Goal: Task Accomplishment & Management: Complete application form

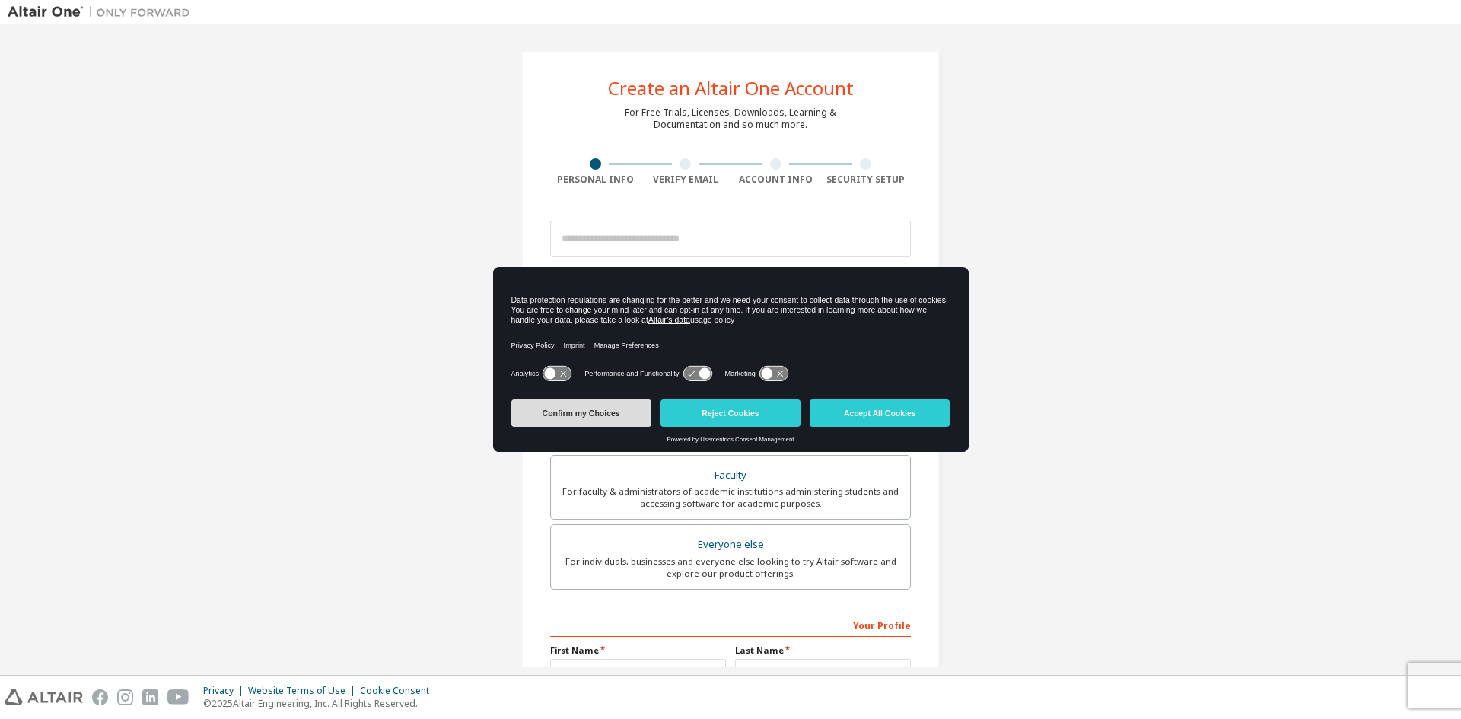
click at [619, 420] on button "Confirm my Choices" at bounding box center [581, 412] width 140 height 27
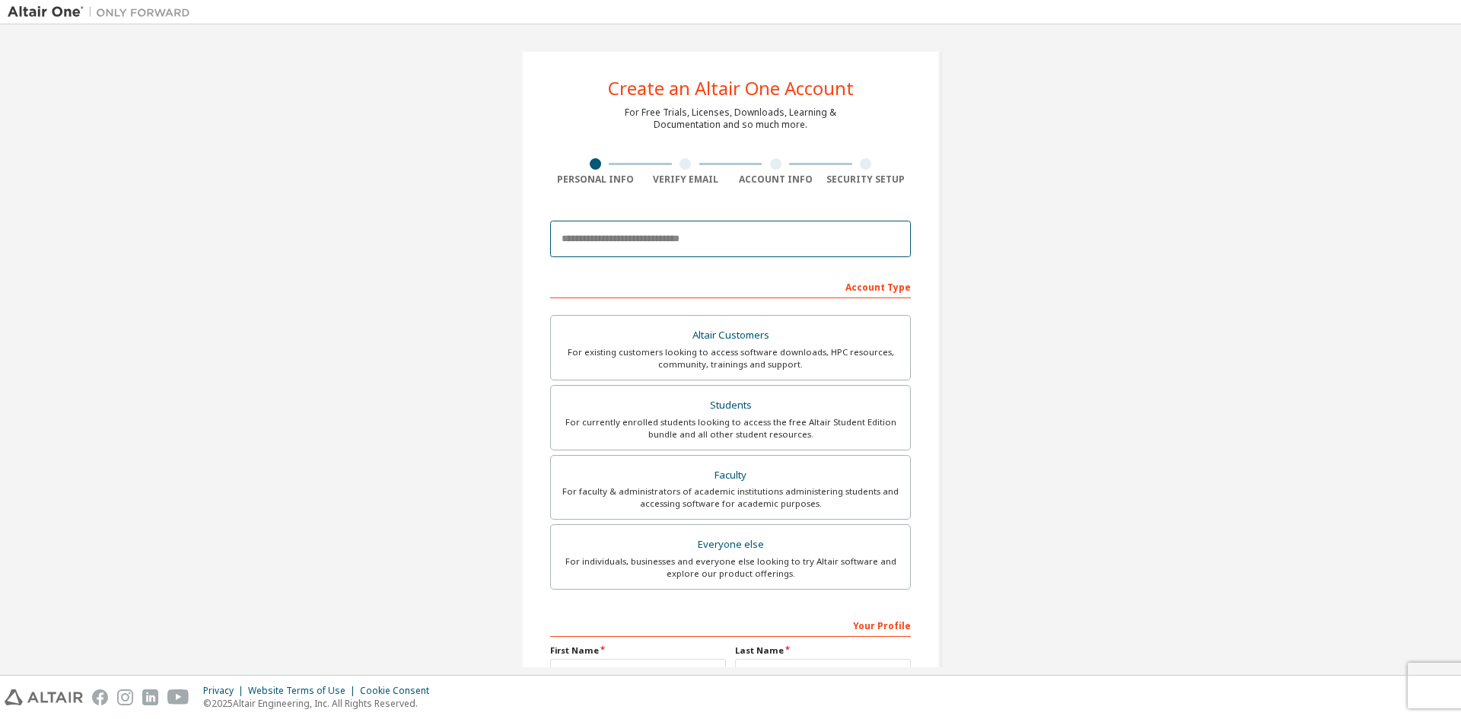
click at [682, 238] on input "email" at bounding box center [730, 239] width 361 height 37
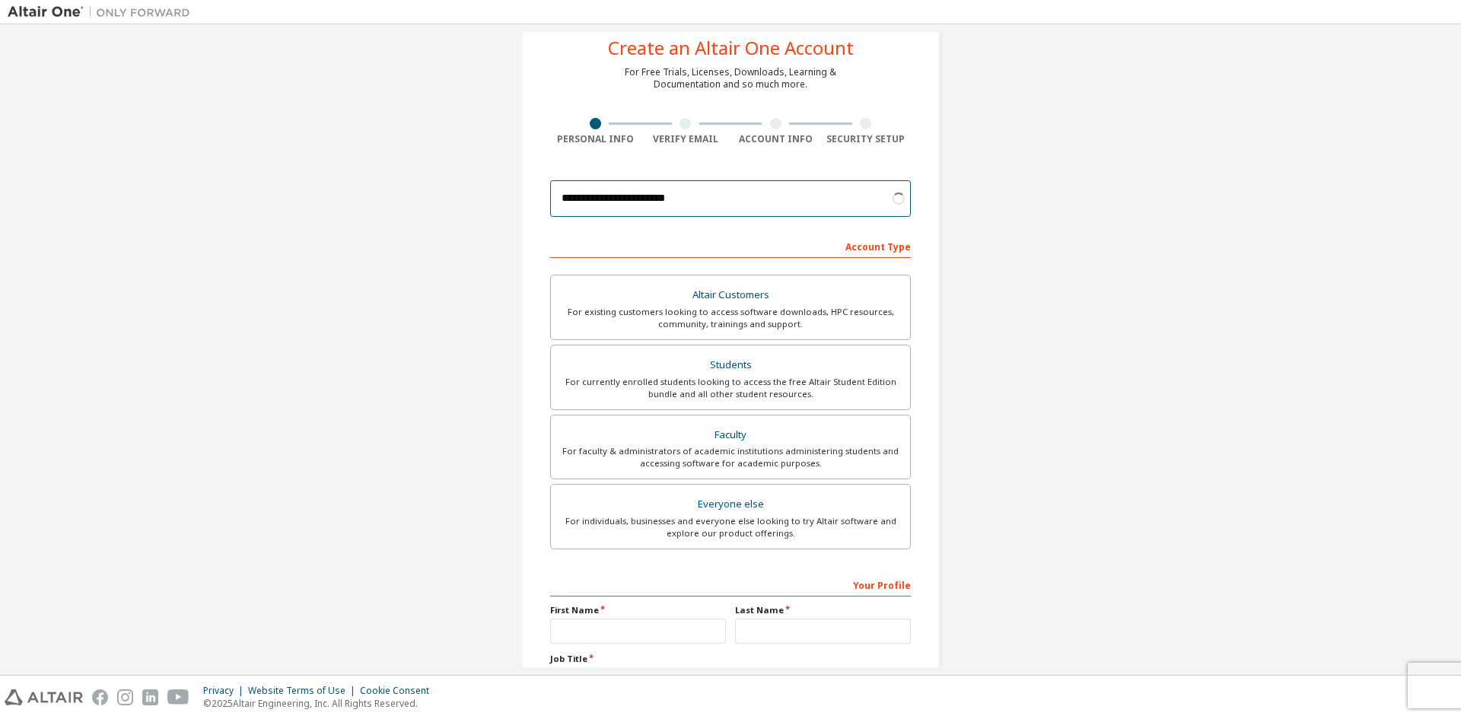
scroll to position [76, 0]
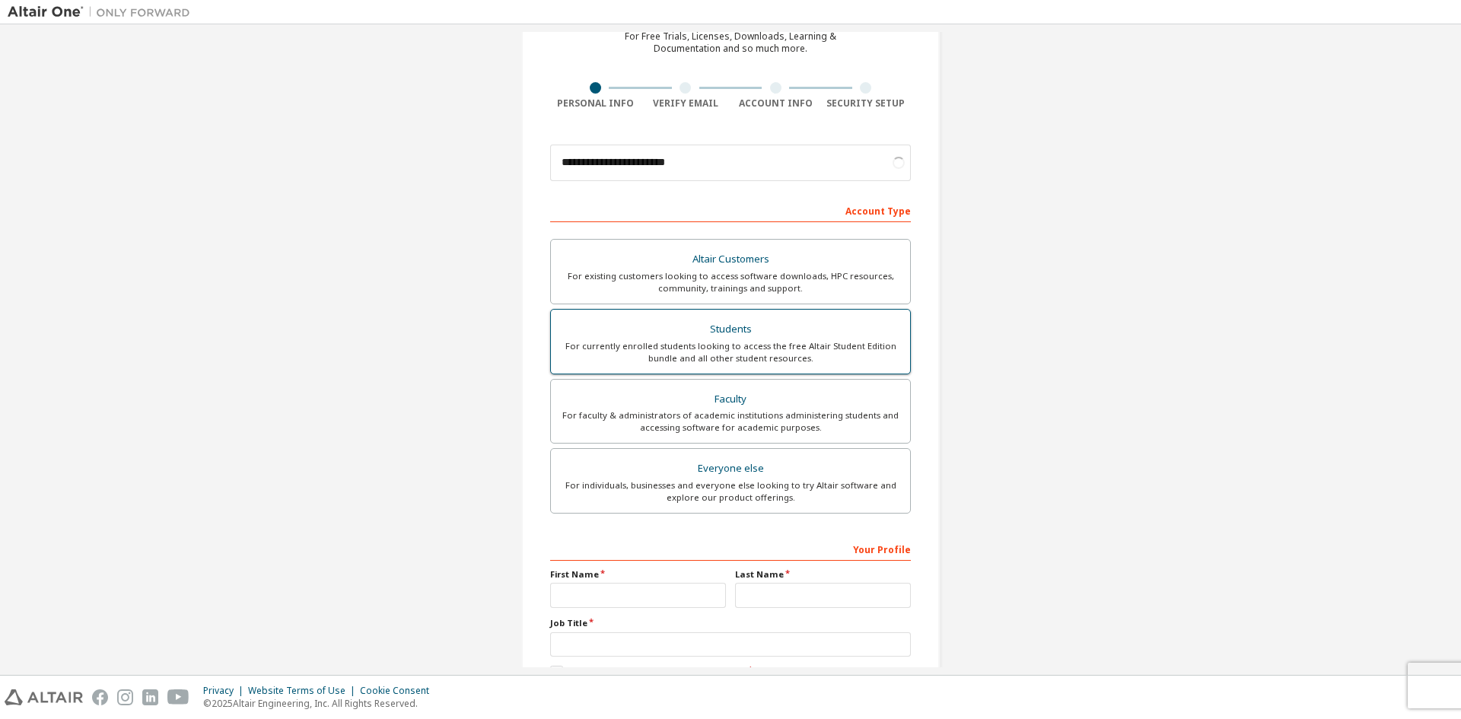
click at [766, 339] on div "Students" at bounding box center [730, 329] width 341 height 21
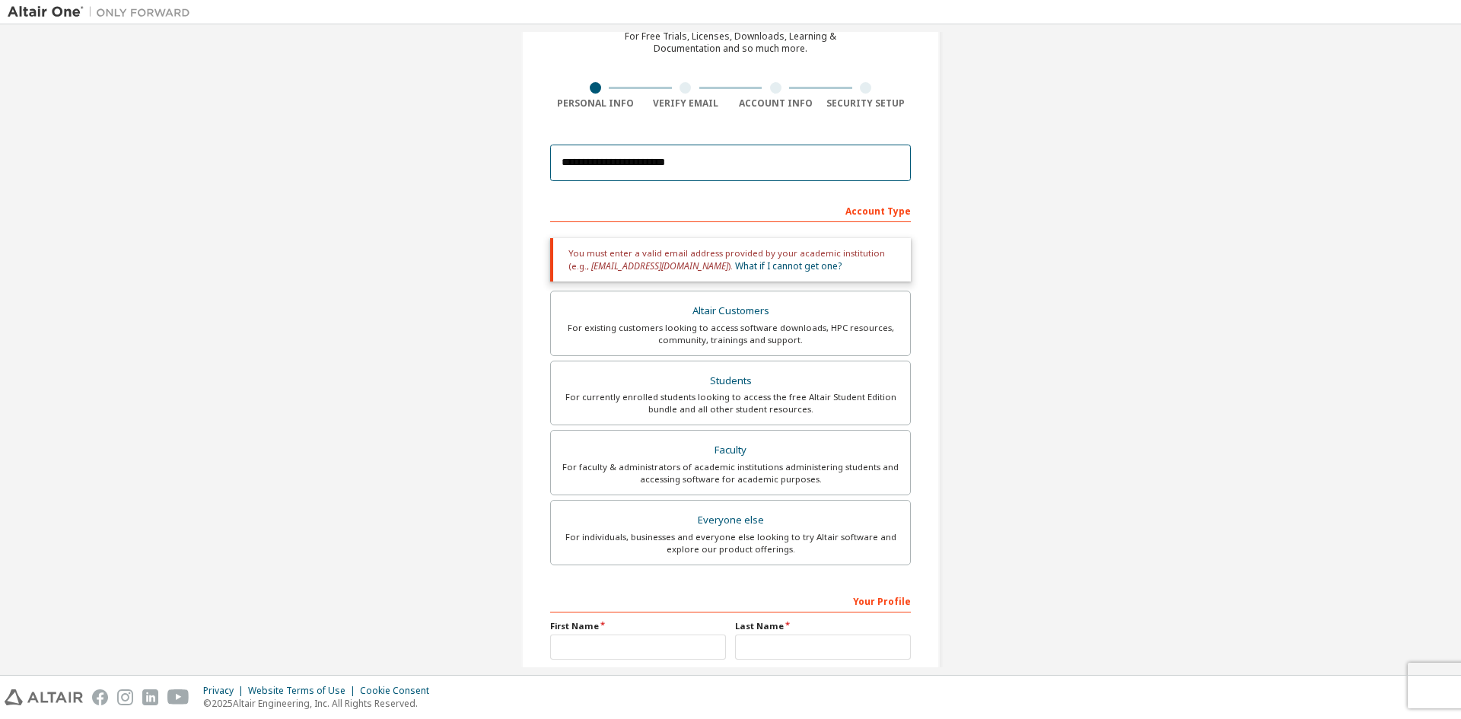
click at [737, 165] on input "**********" at bounding box center [730, 163] width 361 height 37
type input "**********"
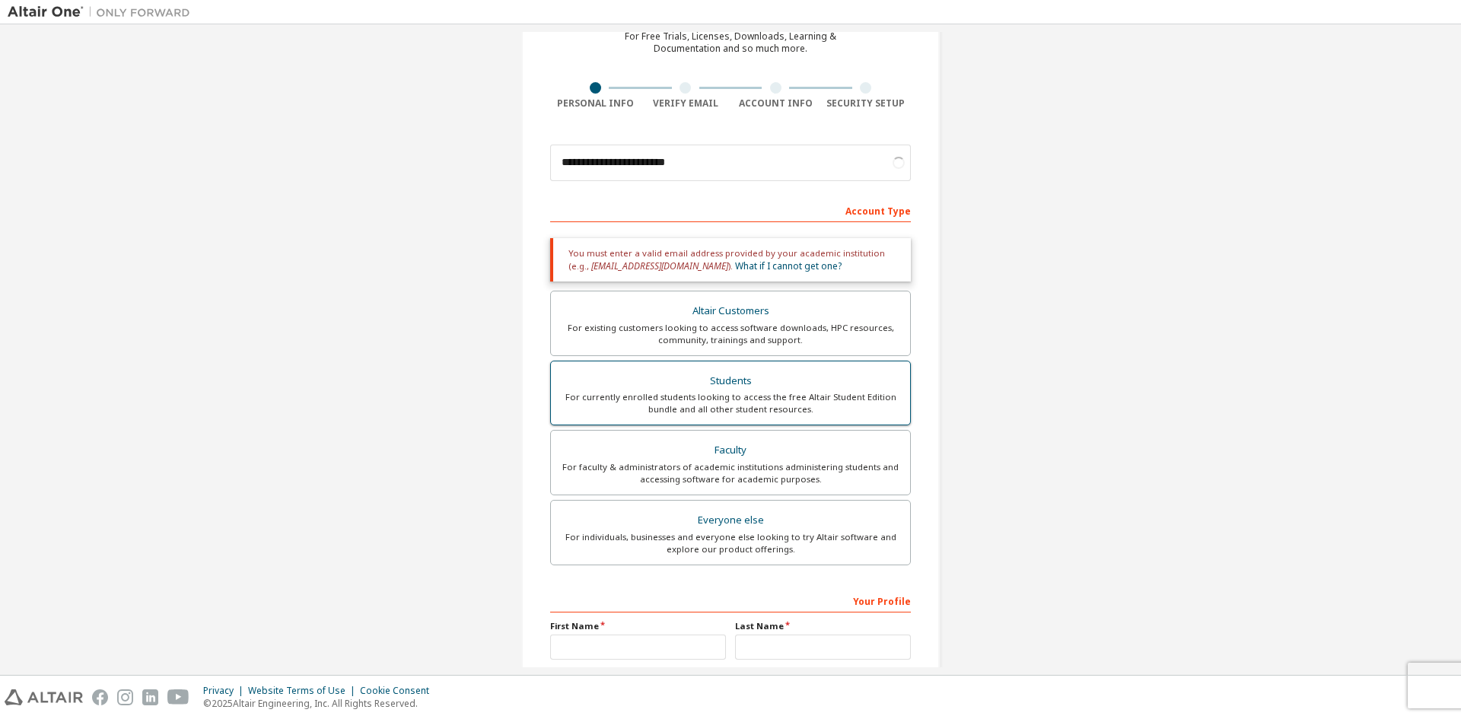
click at [743, 390] on div "Students" at bounding box center [730, 380] width 341 height 21
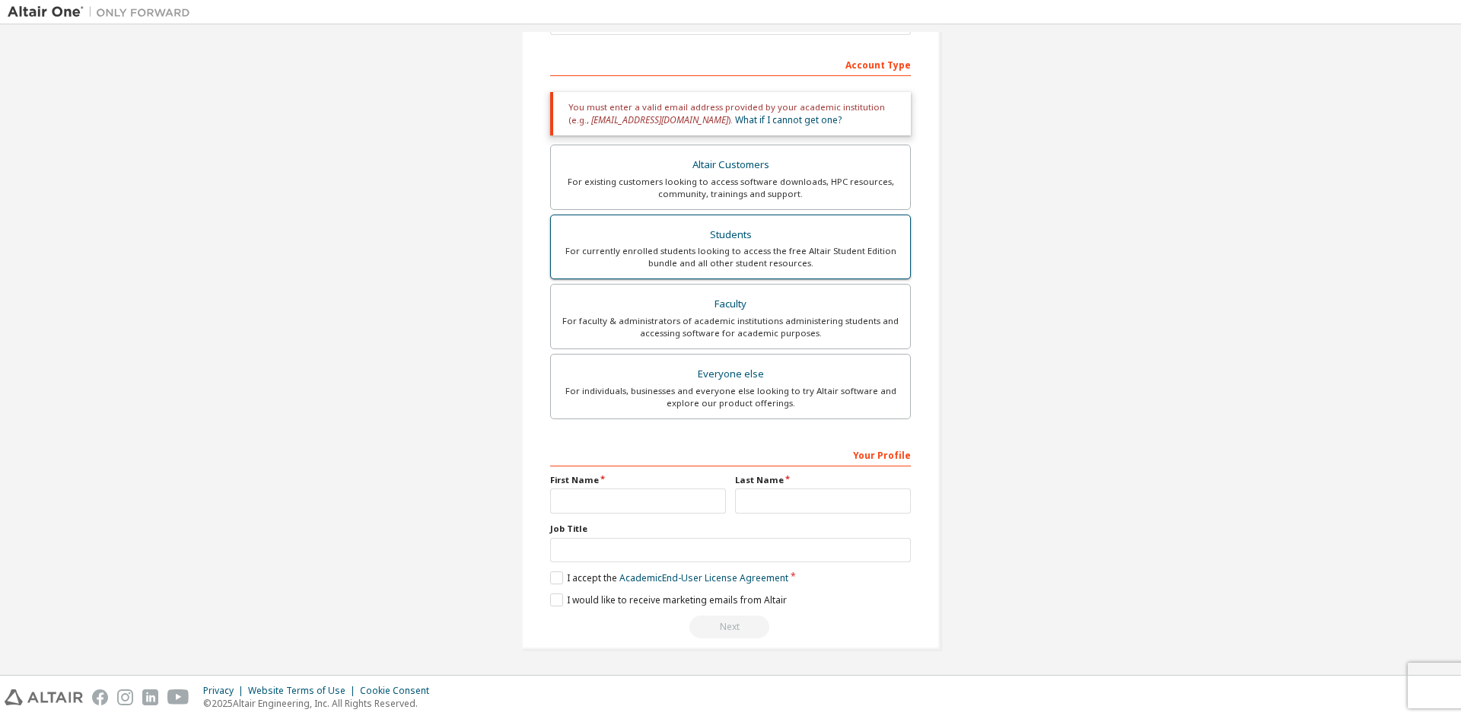
scroll to position [210, 0]
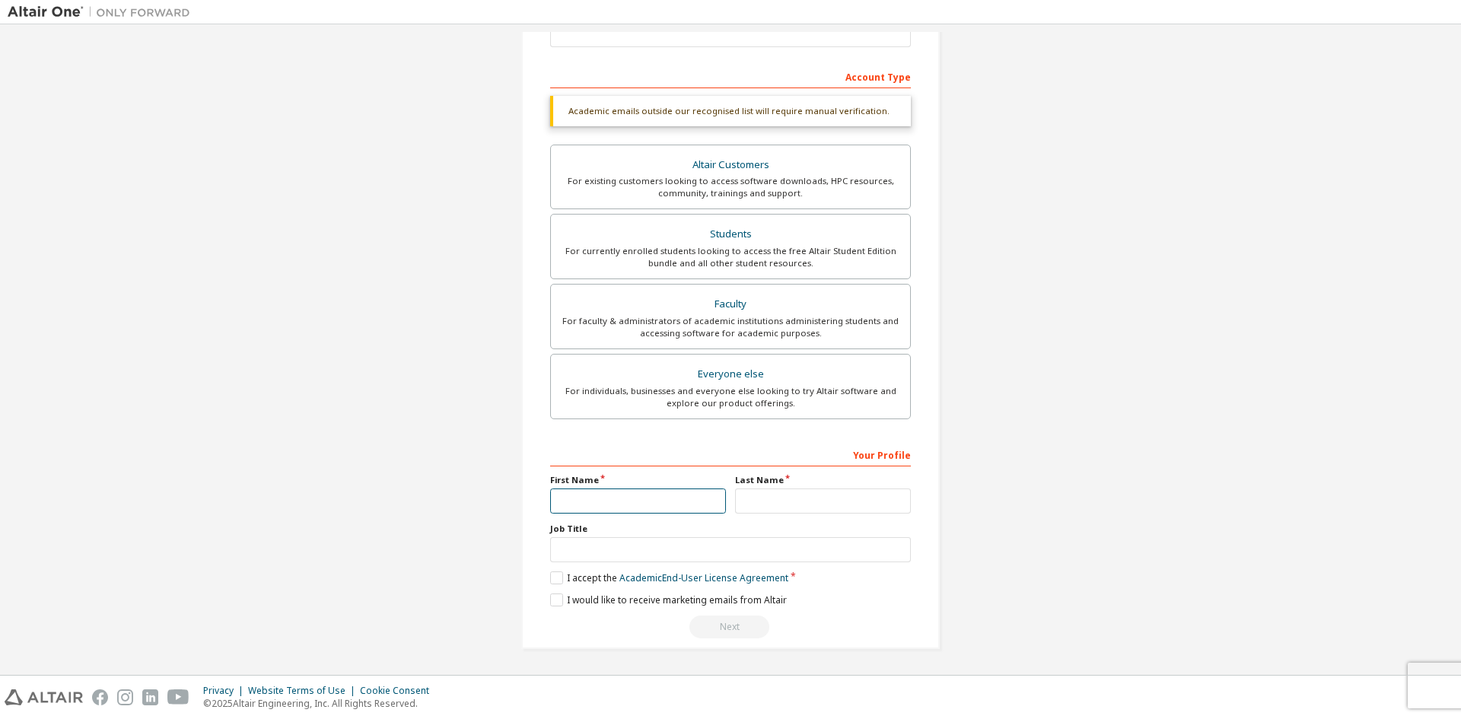
click at [640, 495] on input "text" at bounding box center [638, 500] width 176 height 25
type input "*"
type input "*****"
click at [555, 580] on label "I accept the Academic End-User License Agreement" at bounding box center [669, 577] width 238 height 13
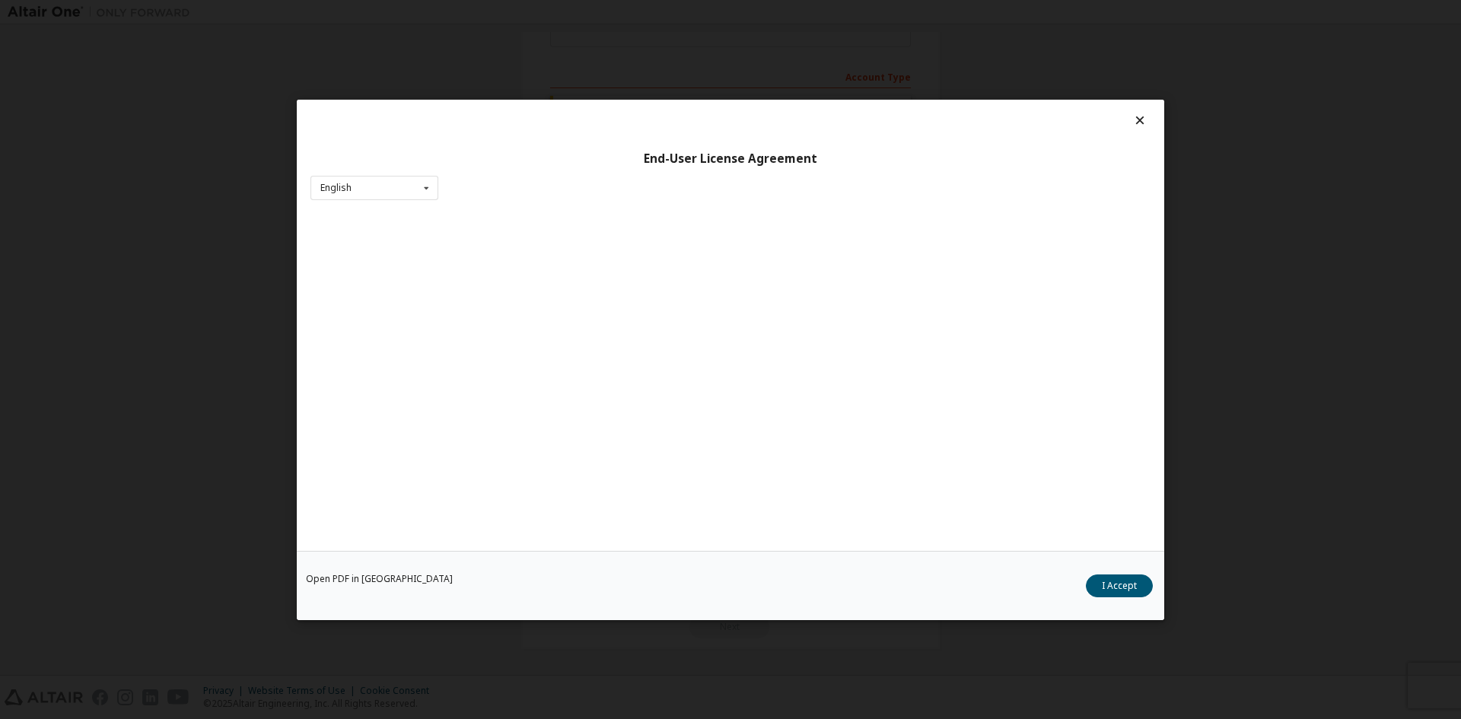
click at [552, 603] on div "Open PDF in New Tab I Accept" at bounding box center [730, 584] width 867 height 69
click at [1111, 587] on button "I Accept" at bounding box center [1119, 585] width 67 height 23
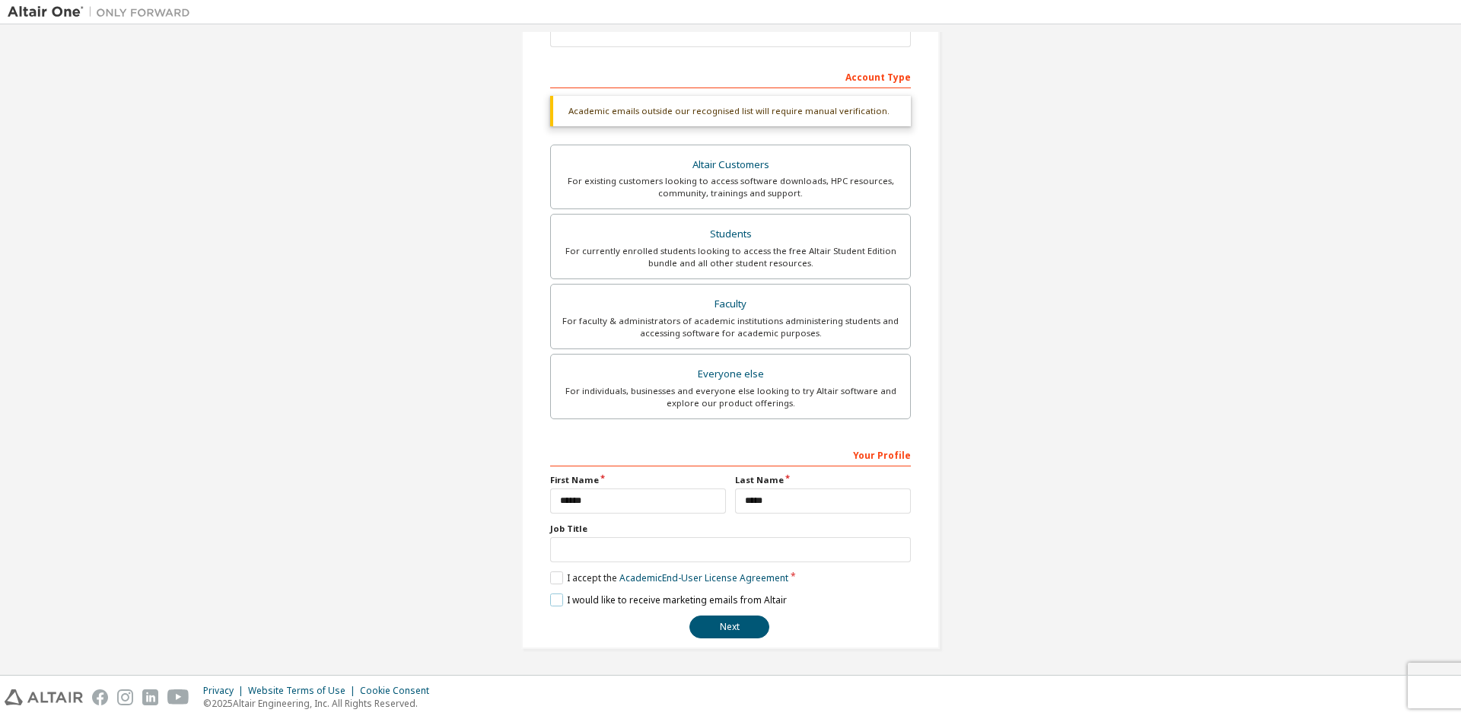
click at [551, 598] on label "I would like to receive marketing emails from Altair" at bounding box center [668, 599] width 237 height 13
click at [731, 624] on button "Next" at bounding box center [729, 626] width 80 height 23
click at [742, 625] on button "Next" at bounding box center [729, 626] width 80 height 23
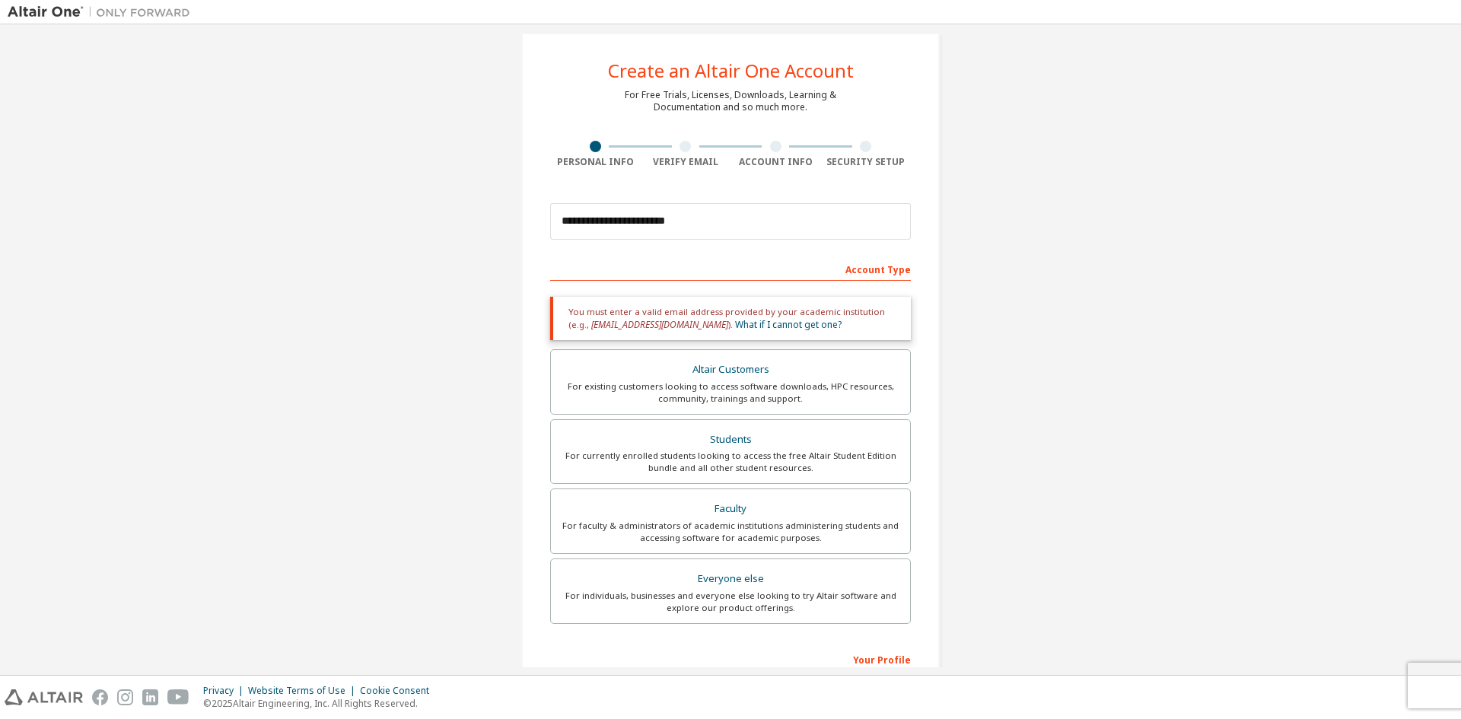
scroll to position [0, 0]
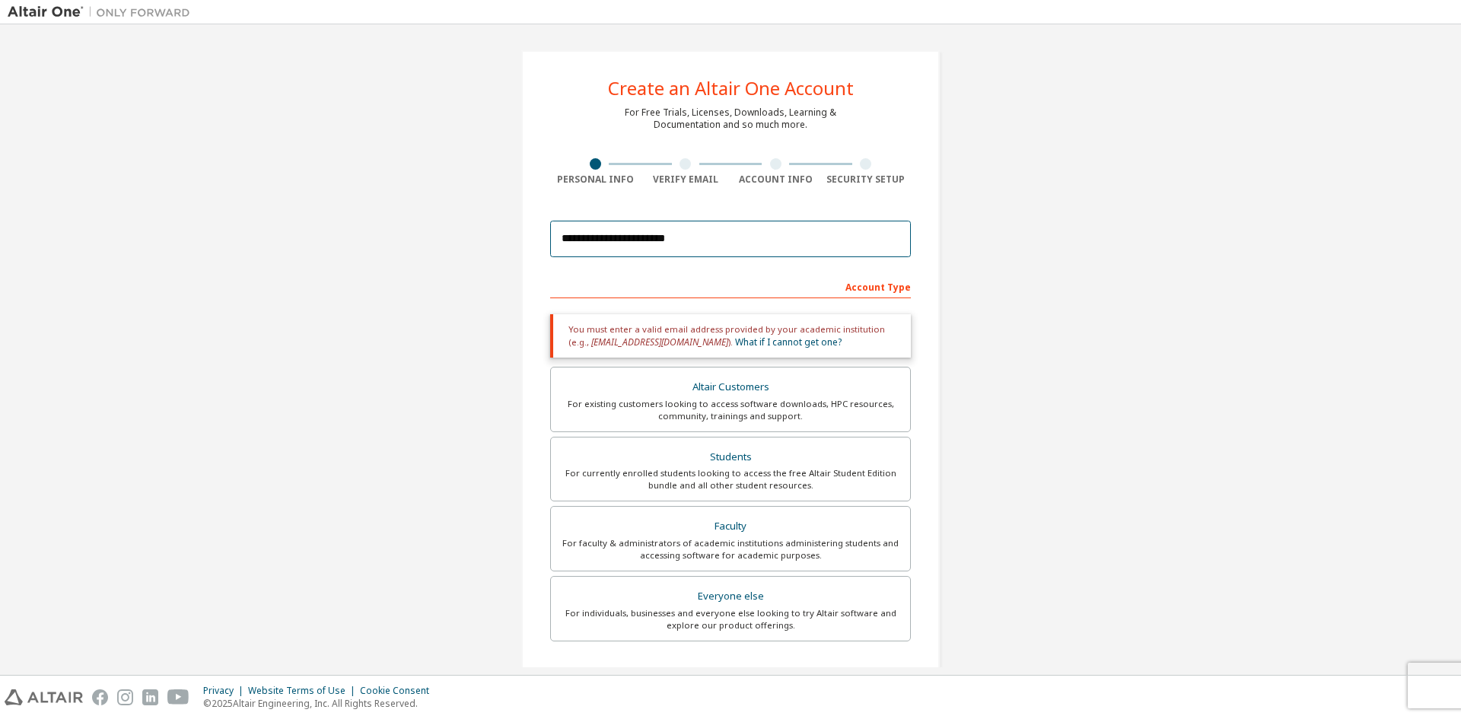
drag, startPoint x: 701, startPoint y: 231, endPoint x: 537, endPoint y: 237, distance: 163.7
click at [537, 237] on div "**********" at bounding box center [730, 480] width 418 height 860
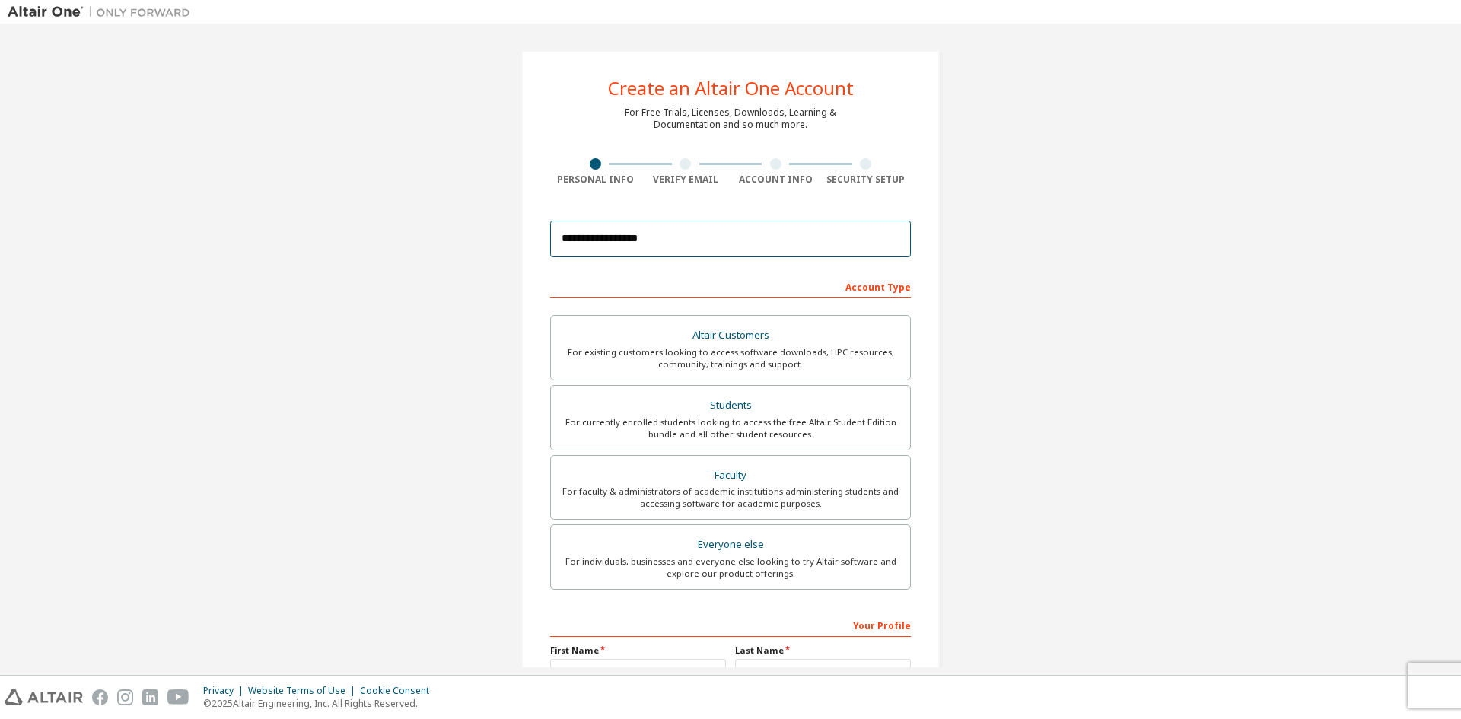
scroll to position [210, 0]
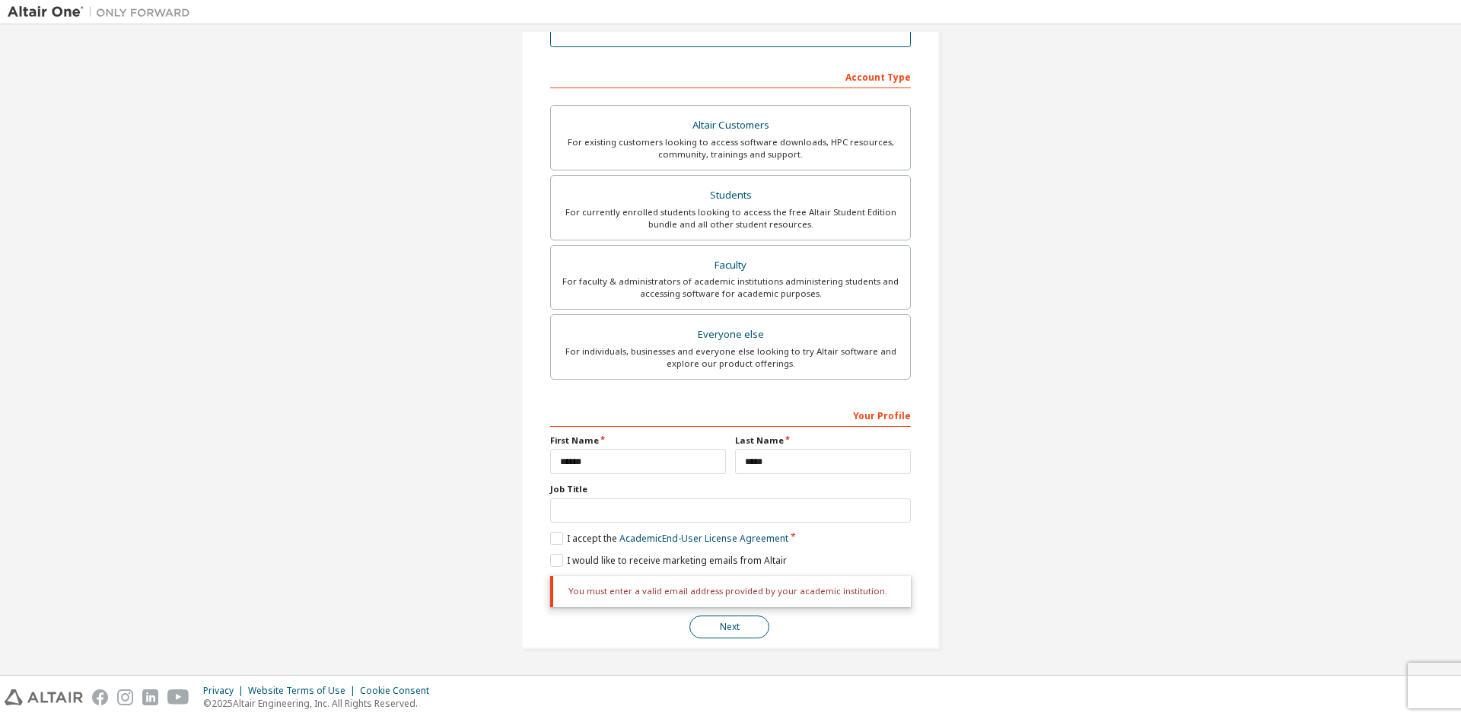
type input "**********"
click at [736, 630] on button "Next" at bounding box center [729, 626] width 80 height 23
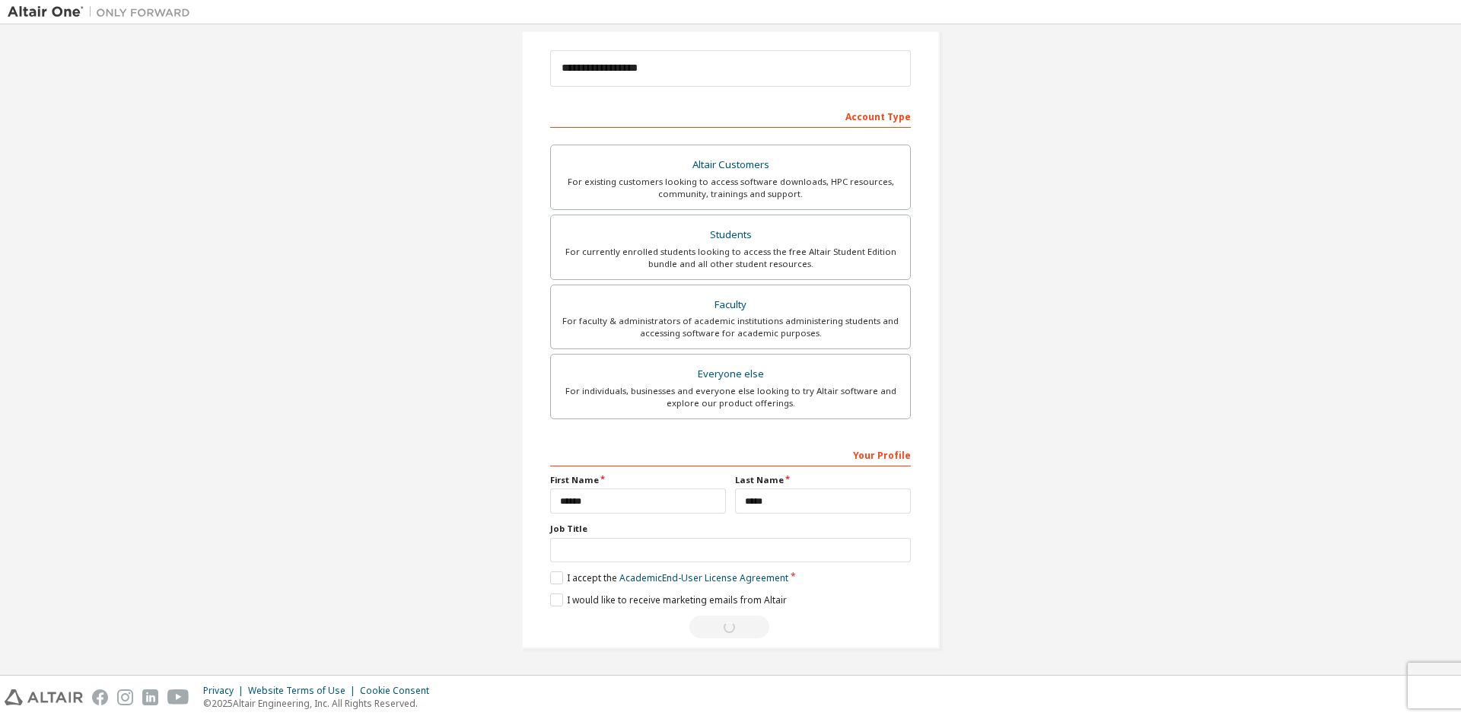
scroll to position [0, 0]
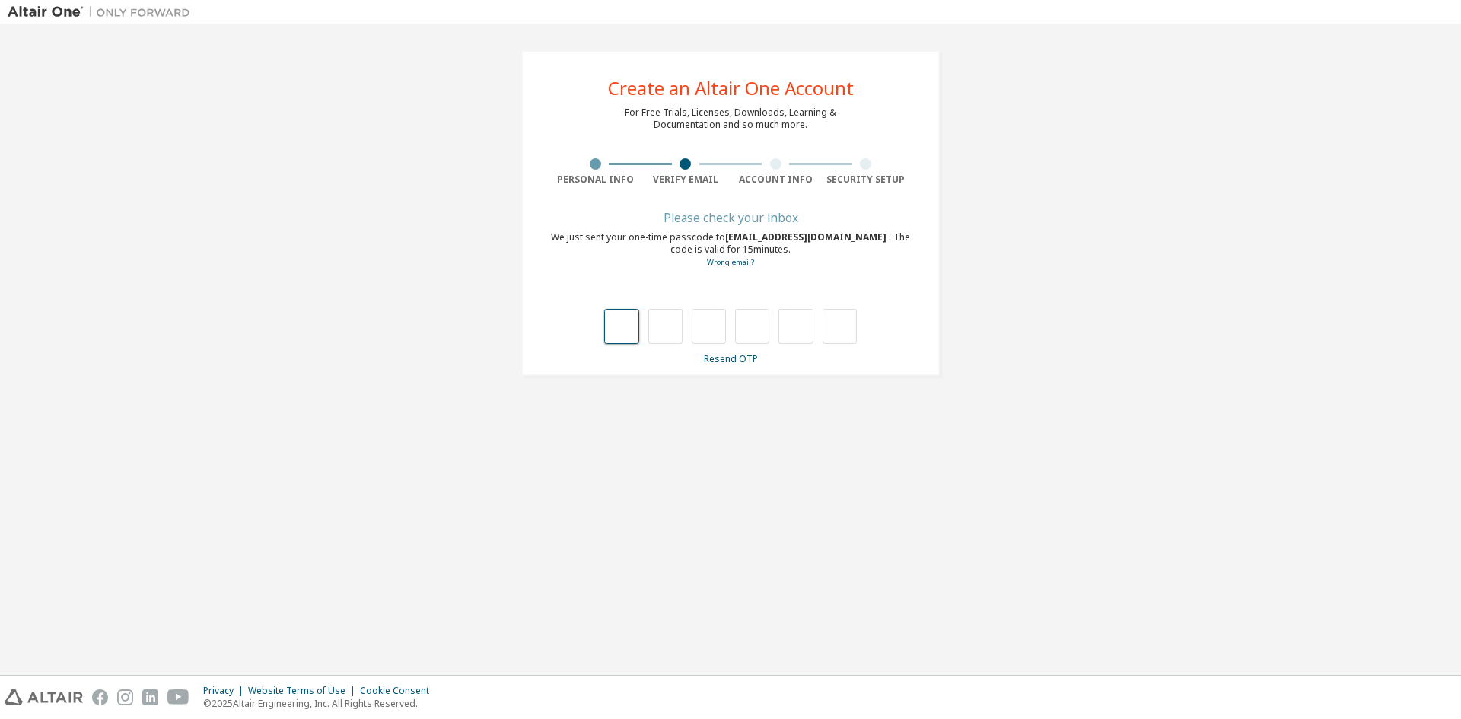
type input "*"
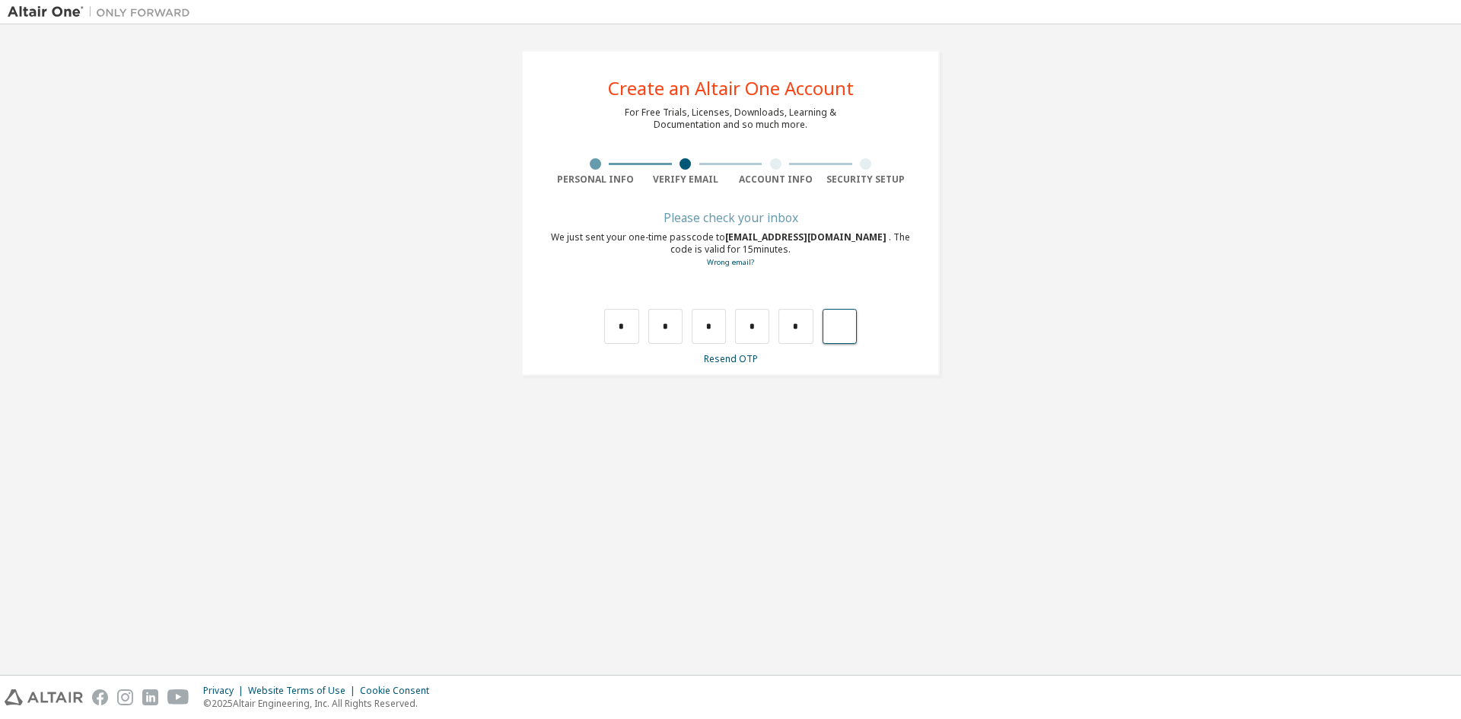
type input "*"
